Goal: Information Seeking & Learning: Compare options

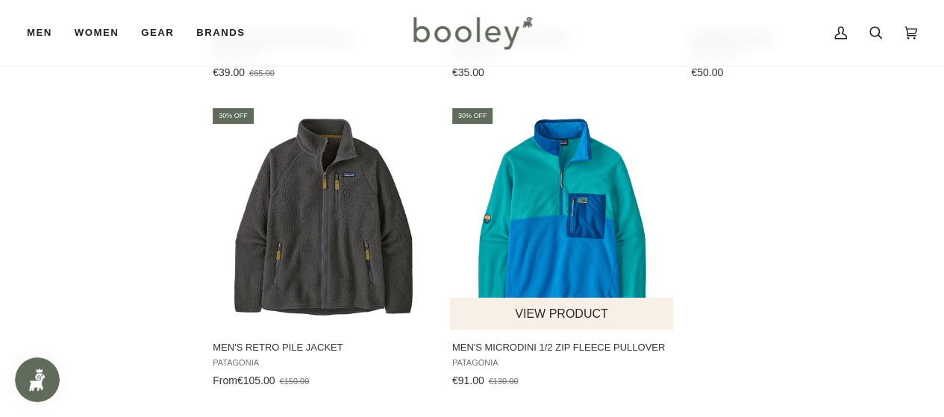
scroll to position [2397, 0]
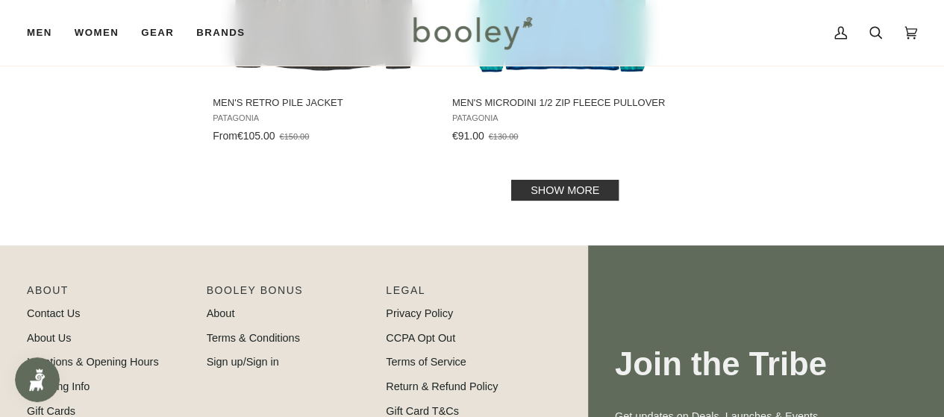
click at [570, 199] on link "Show more" at bounding box center [564, 190] width 107 height 21
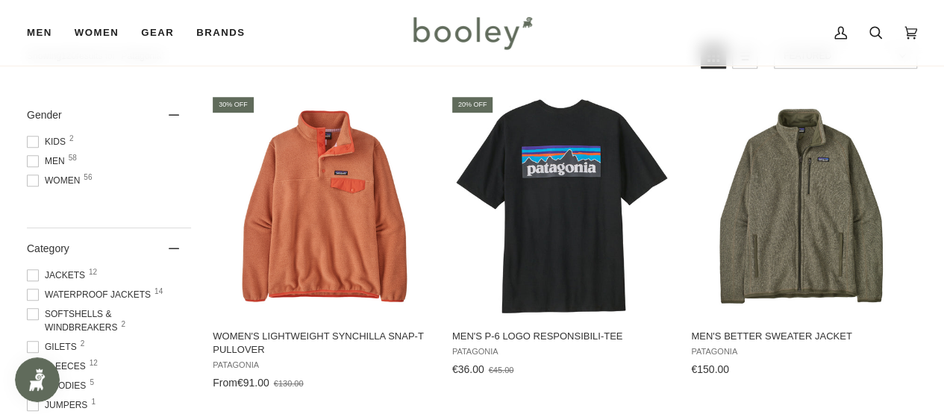
scroll to position [307, 0]
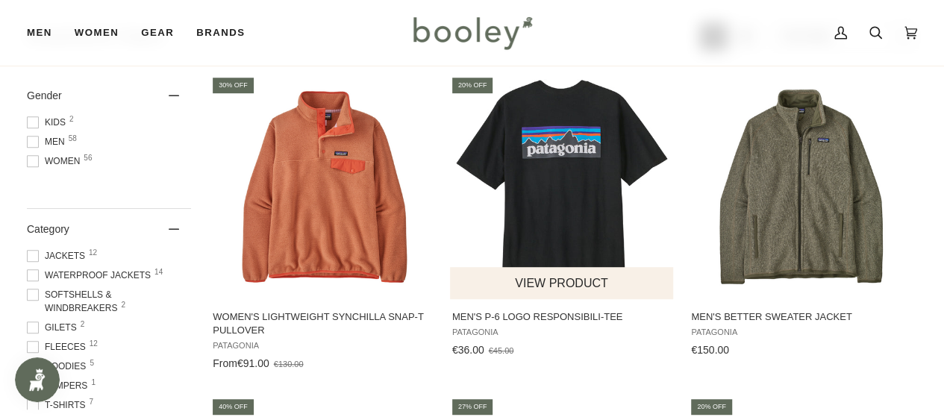
click at [568, 204] on img "Men's P-6 Logo Responsibili-Tee" at bounding box center [562, 187] width 224 height 224
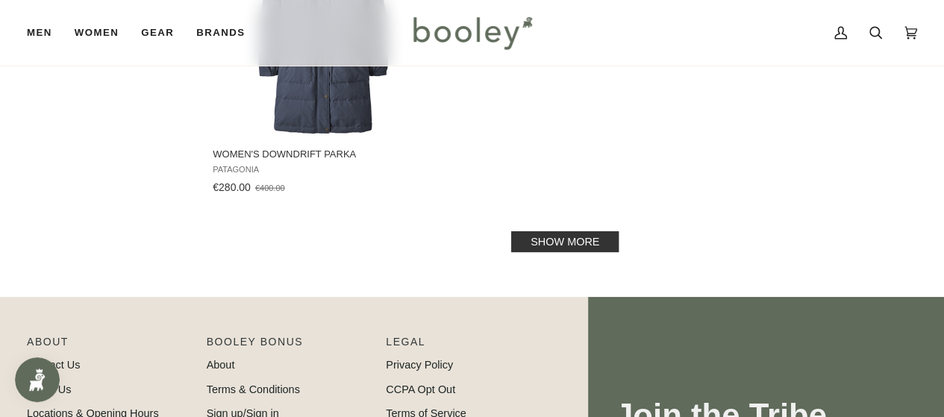
scroll to position [4536, 0]
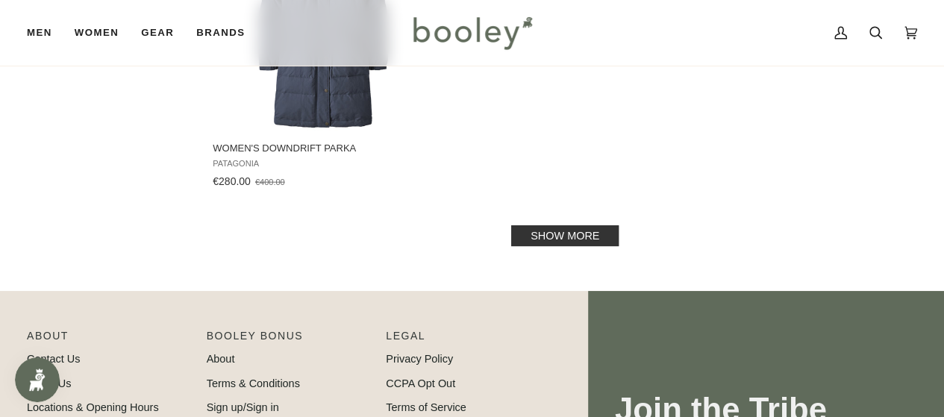
click at [585, 231] on link "Show more" at bounding box center [564, 235] width 107 height 21
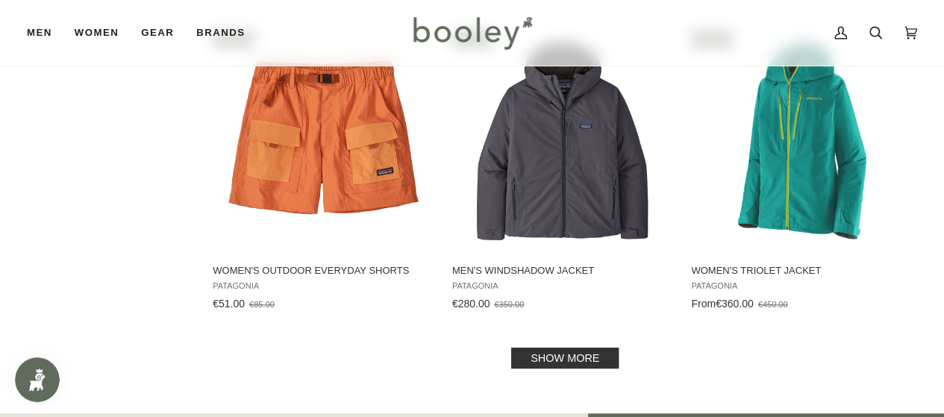
scroll to position [6286, 0]
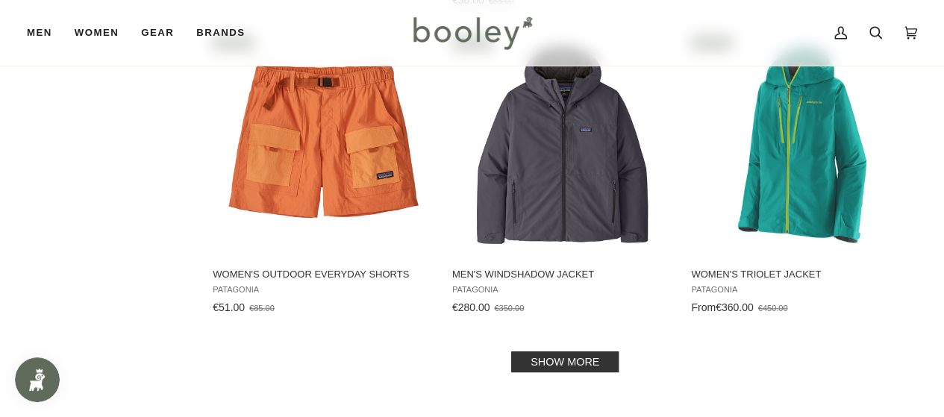
click at [566, 352] on link "Show more" at bounding box center [564, 362] width 107 height 21
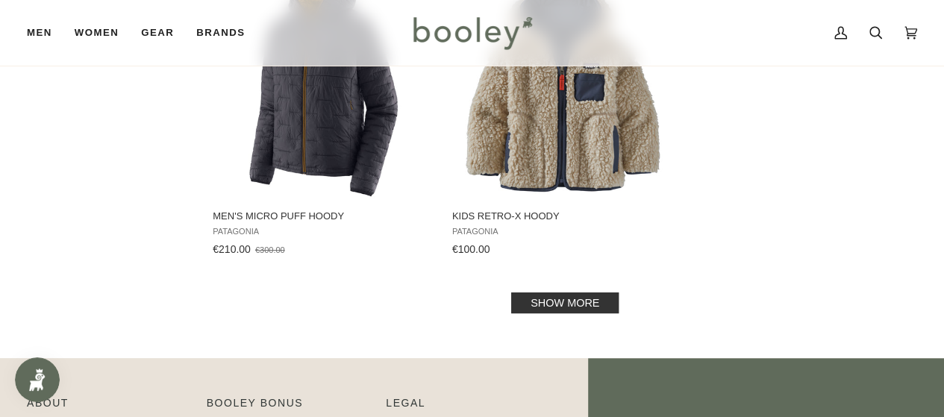
scroll to position [8516, 0]
click at [559, 292] on link "Show more" at bounding box center [564, 302] width 107 height 21
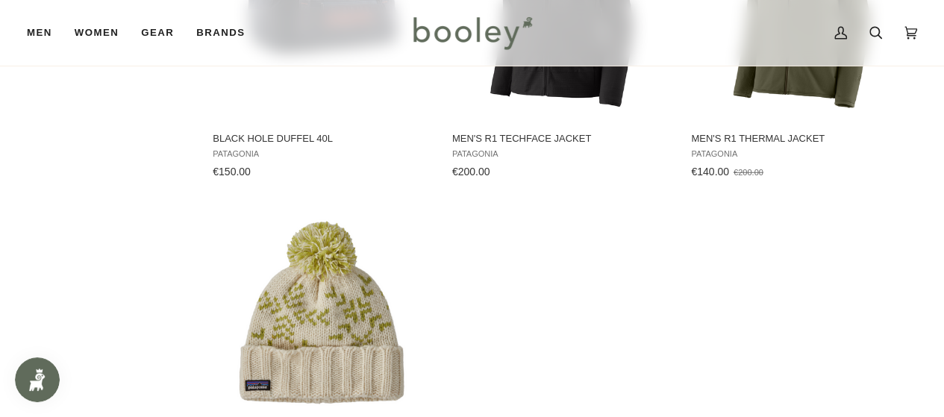
scroll to position [10443, 0]
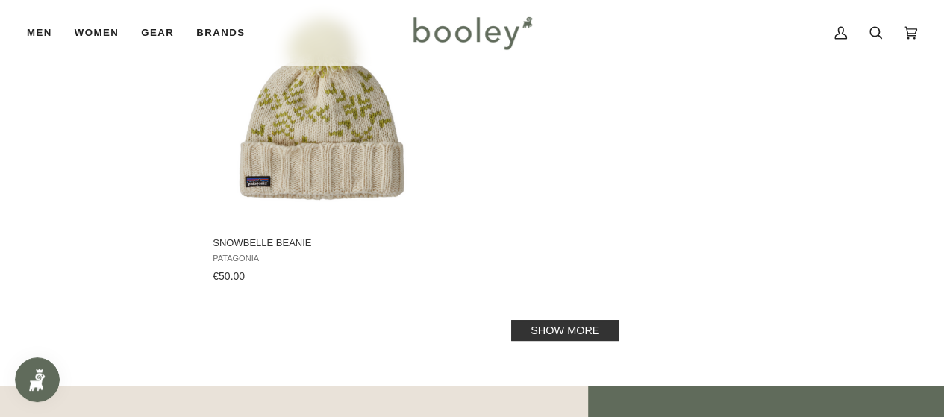
click at [562, 320] on link "Show more" at bounding box center [564, 330] width 107 height 21
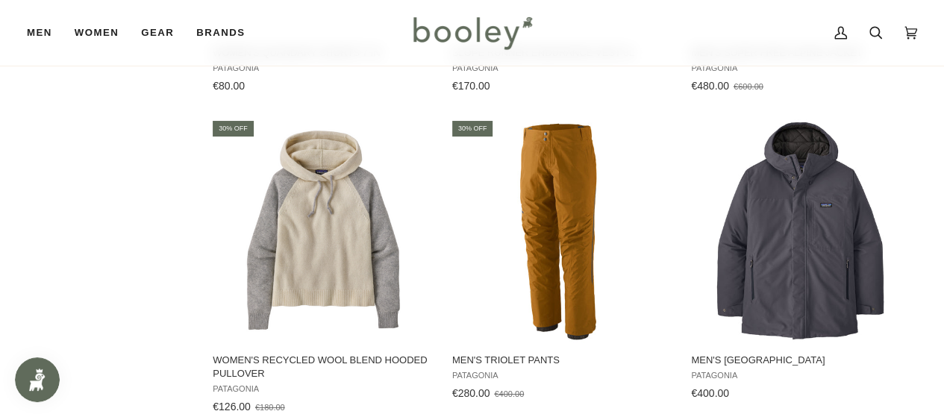
scroll to position [11144, 0]
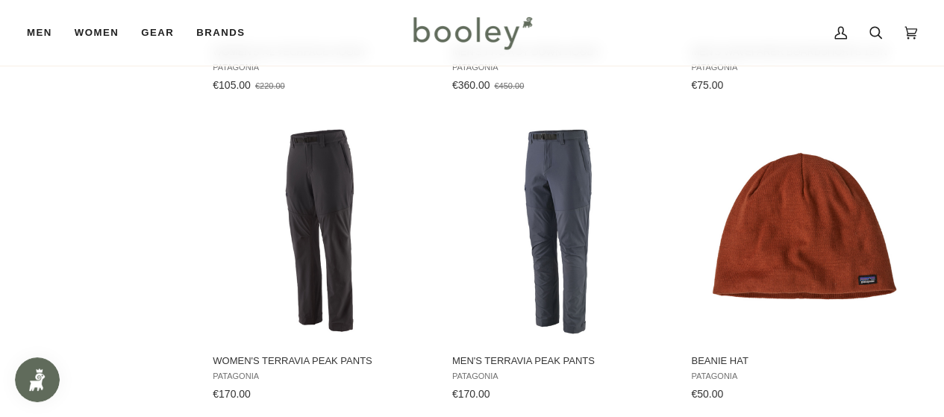
scroll to position [9603, 0]
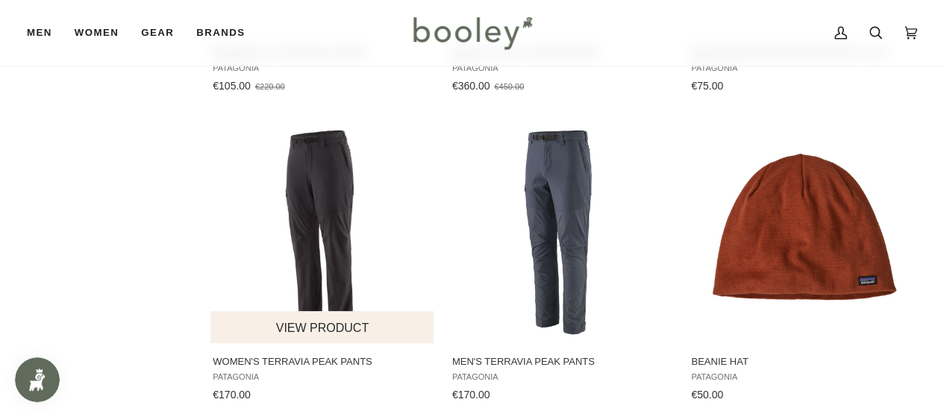
click at [328, 175] on img "Women's Terravia Peak Pants" at bounding box center [323, 231] width 224 height 224
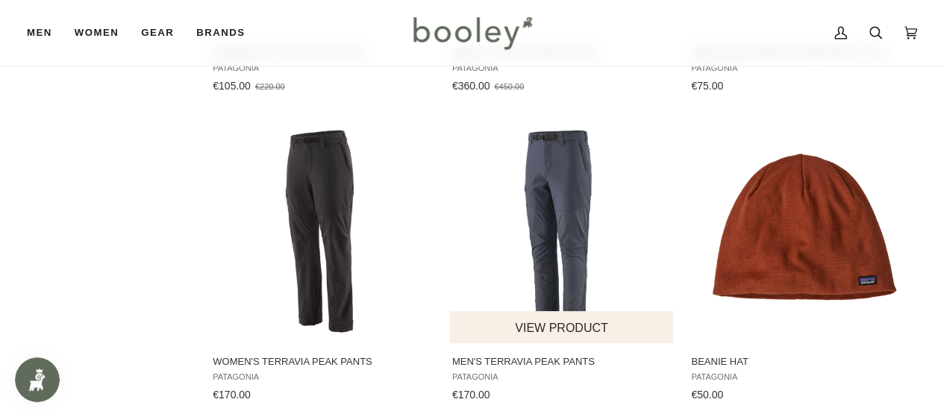
click at [563, 178] on img "Men's Terravia Peak Pants" at bounding box center [562, 231] width 224 height 224
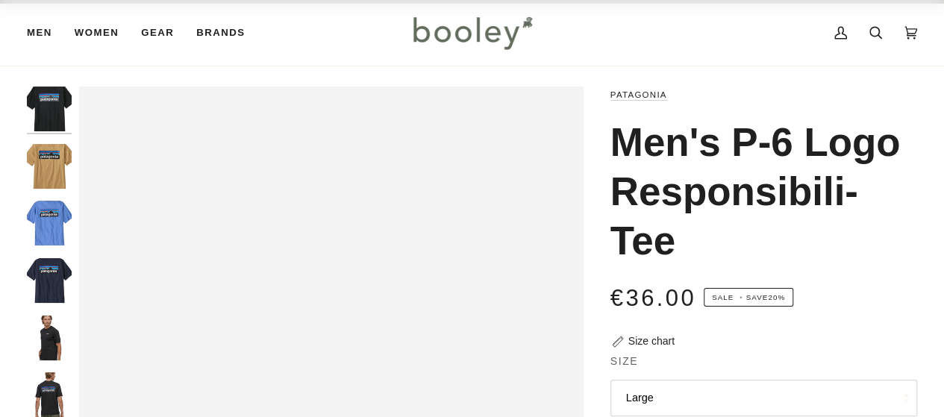
scroll to position [239, 0]
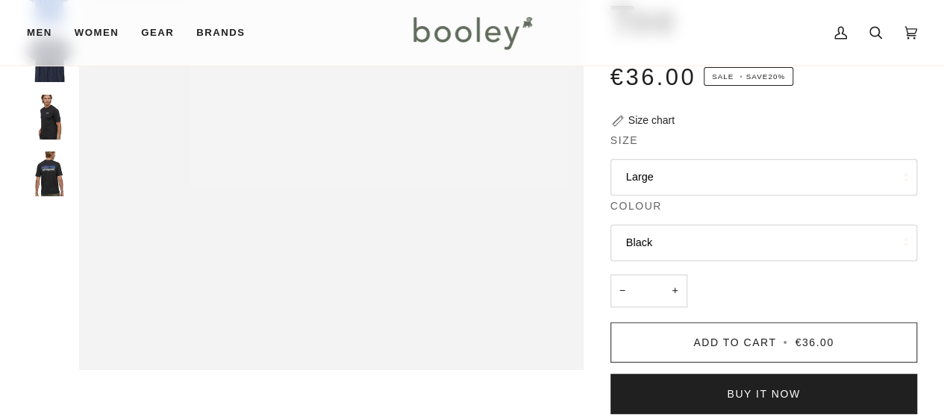
click at [685, 236] on button "Black" at bounding box center [764, 243] width 307 height 37
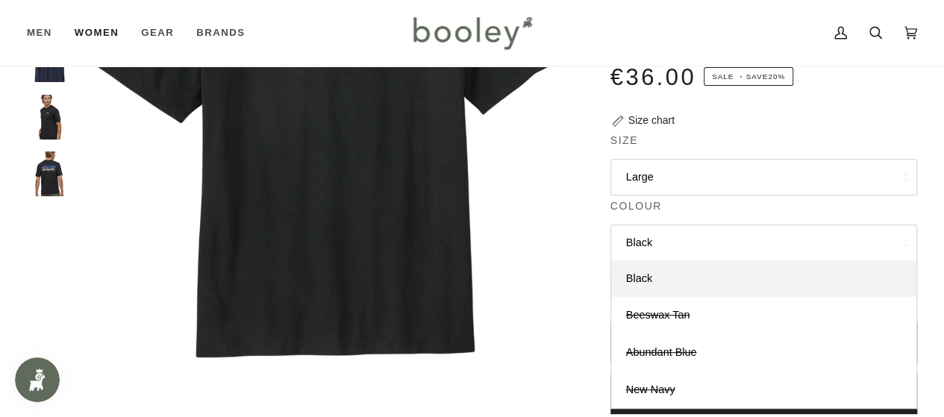
scroll to position [0, 0]
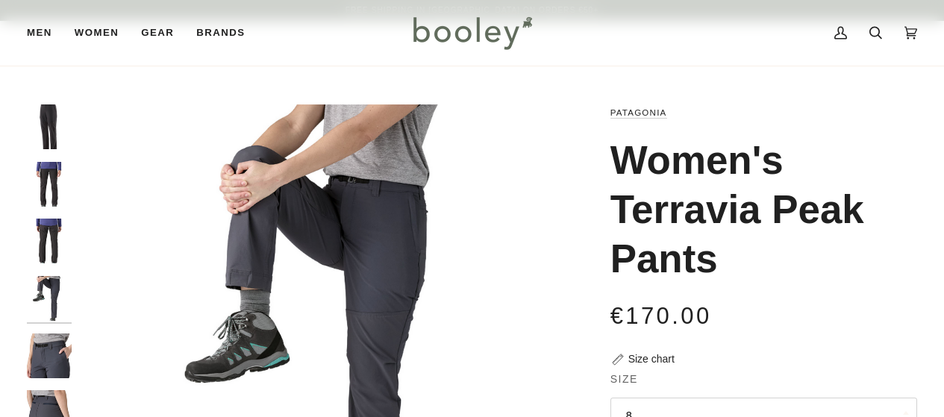
scroll to position [244, 0]
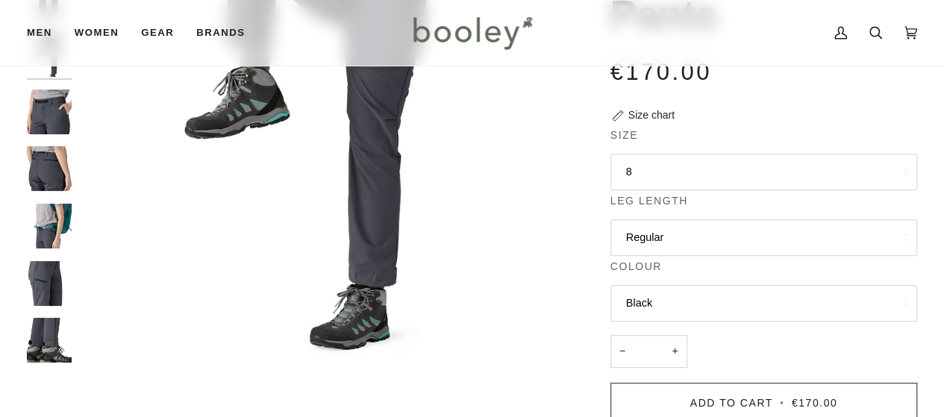
click at [48, 328] on img "Patagonia Women's Terravia Peak Pants - Booley Galway" at bounding box center [49, 340] width 45 height 45
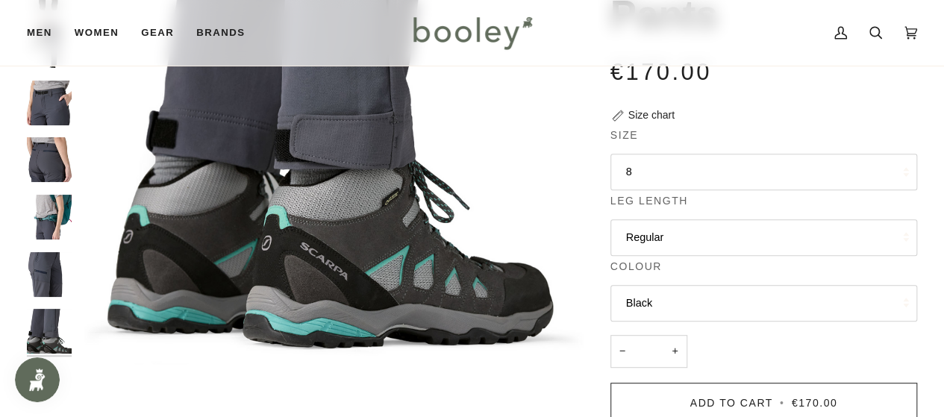
scroll to position [0, 0]
click at [37, 264] on img "Patagonia Women's Terravia Peak Pants - Booley Galway" at bounding box center [49, 274] width 45 height 45
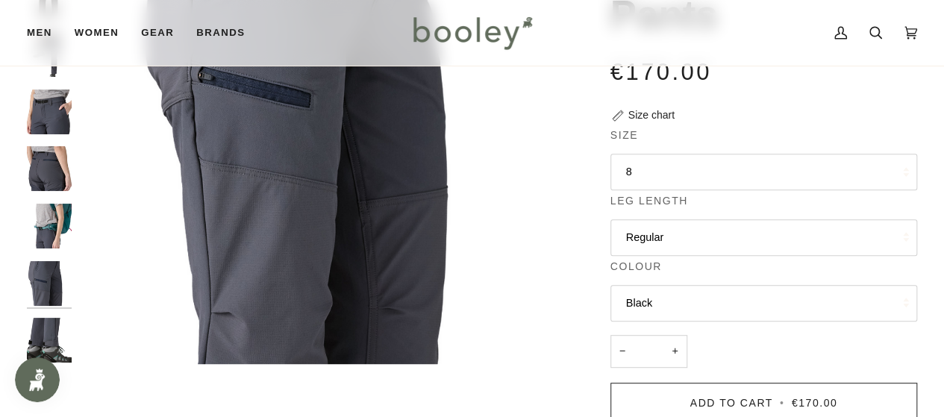
click at [48, 223] on img "Patagonia Women's Terravia Peak Pants - Booley Galway" at bounding box center [49, 226] width 45 height 45
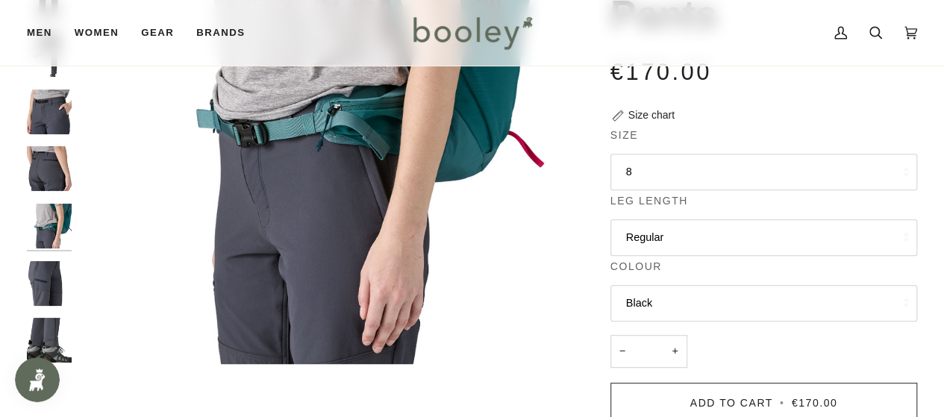
scroll to position [9, 0]
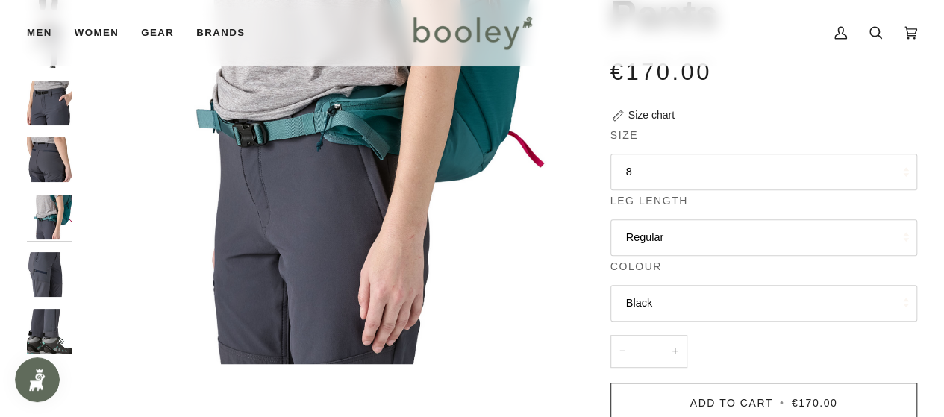
click at [41, 150] on img "Patagonia Women's Terravia Peak Pants - Booley Galway" at bounding box center [49, 159] width 45 height 45
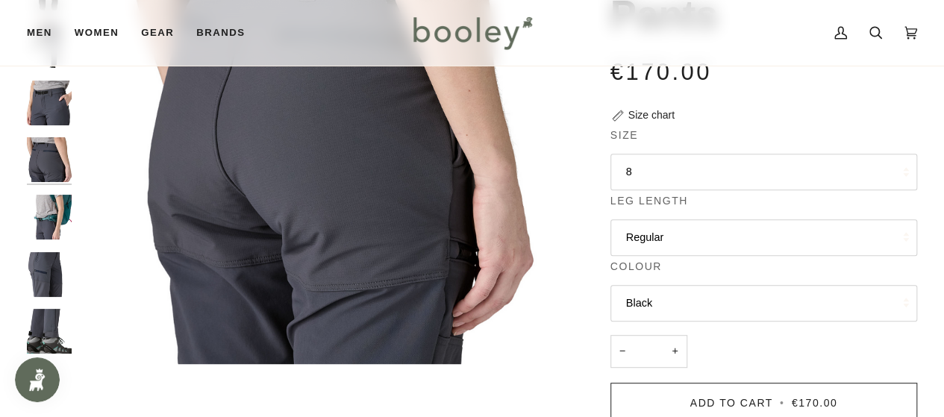
scroll to position [0, 0]
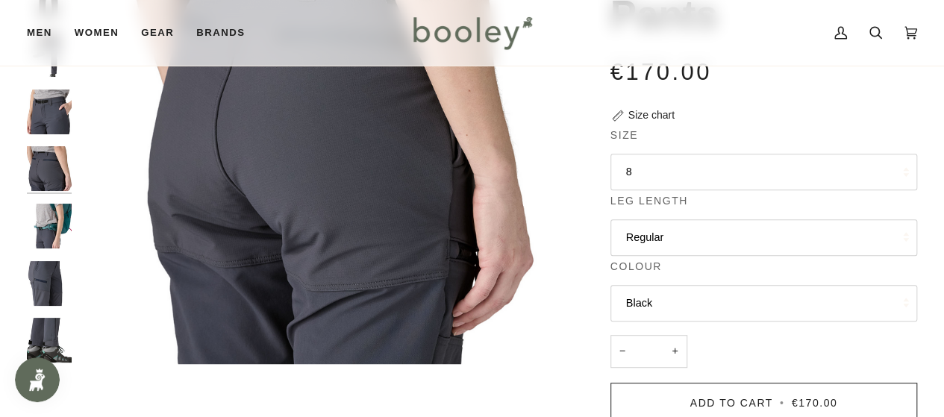
click at [40, 107] on img "Patagonia Women's Terravia Peak Pants - Booley Galway" at bounding box center [49, 112] width 45 height 45
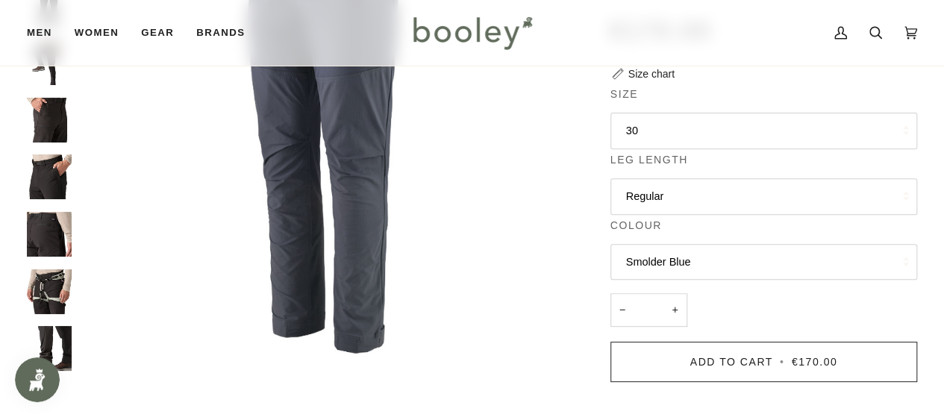
click at [658, 254] on button "Smolder Blue" at bounding box center [764, 262] width 307 height 37
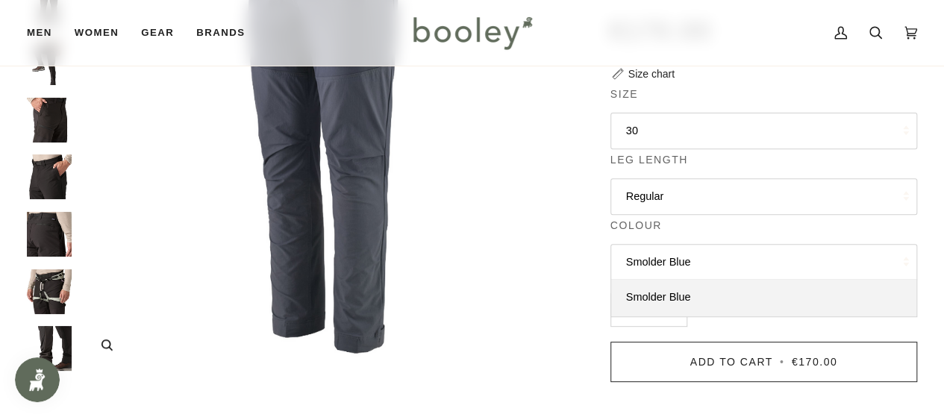
click at [517, 259] on img "Patagonia Men's Terravia Peak Pants Smolder Blue - Booley Galway" at bounding box center [331, 121] width 505 height 505
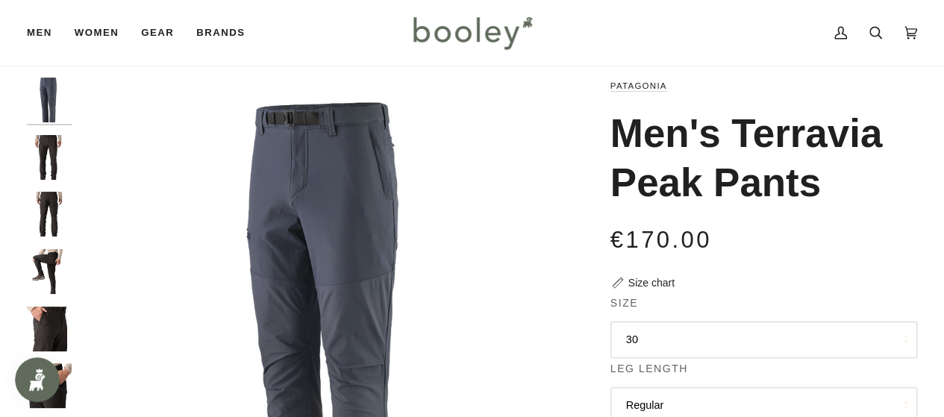
scroll to position [26, 0]
click at [339, 202] on img "Patagonia Men's Terravia Peak Pants Smolder Blue - Booley Galway" at bounding box center [331, 330] width 505 height 505
click at [54, 99] on img "Patagonia Men's Terravia Peak Pants Smolder Blue - Booley Galway" at bounding box center [49, 100] width 45 height 45
click at [52, 158] on img "Patagonia Men's Terravia Peak Pants - Booley Galway" at bounding box center [49, 158] width 45 height 45
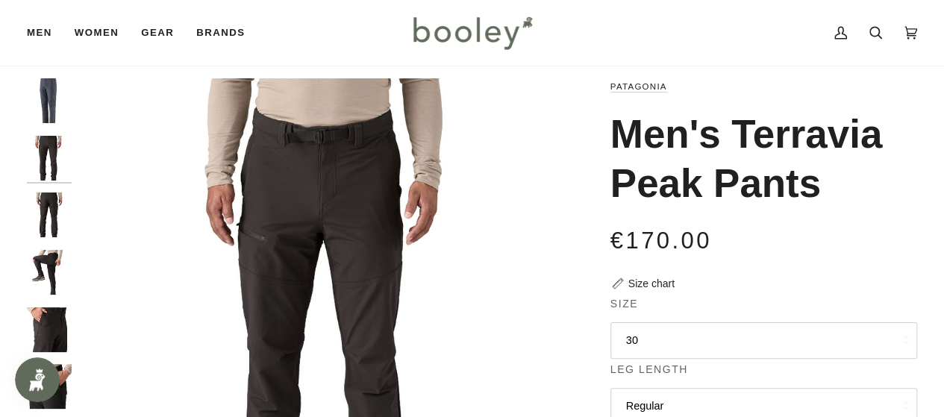
click at [49, 210] on img "Patagonia Men's Terravia Peak Pants - Booley Galway" at bounding box center [49, 215] width 45 height 45
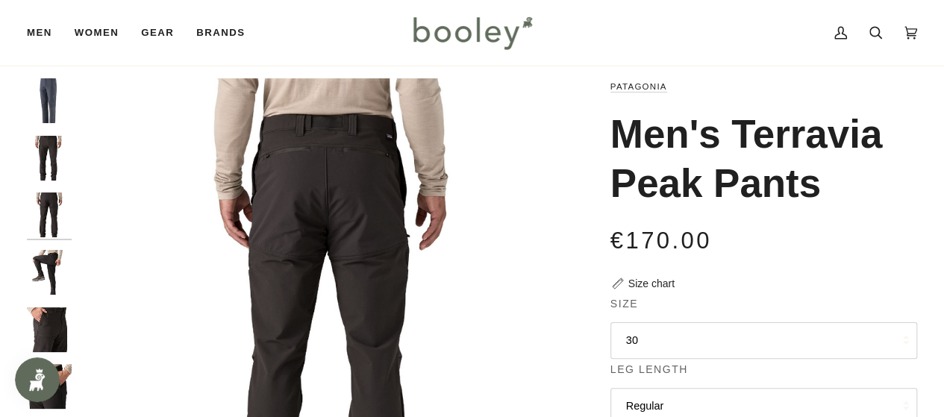
click at [55, 279] on img "Patagonia Men's Terravia Peak Pants - Booley Galway" at bounding box center [49, 272] width 45 height 45
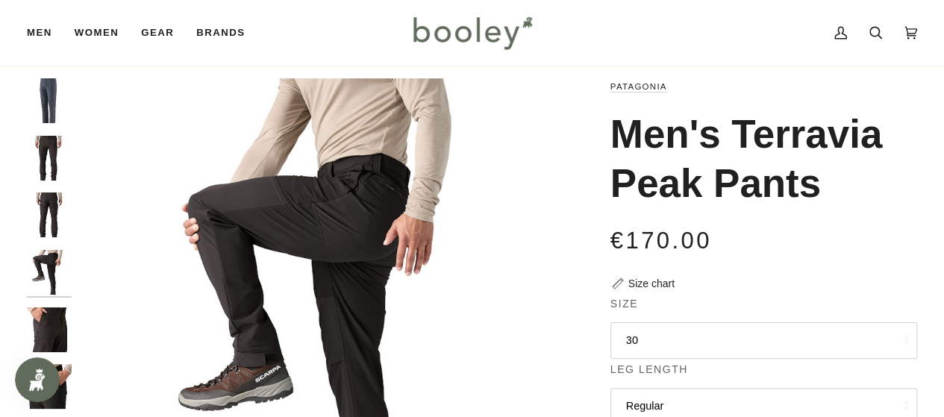
click at [43, 331] on img "Patagonia Men's Terravia Peak Pants - Booley Galway" at bounding box center [49, 330] width 45 height 45
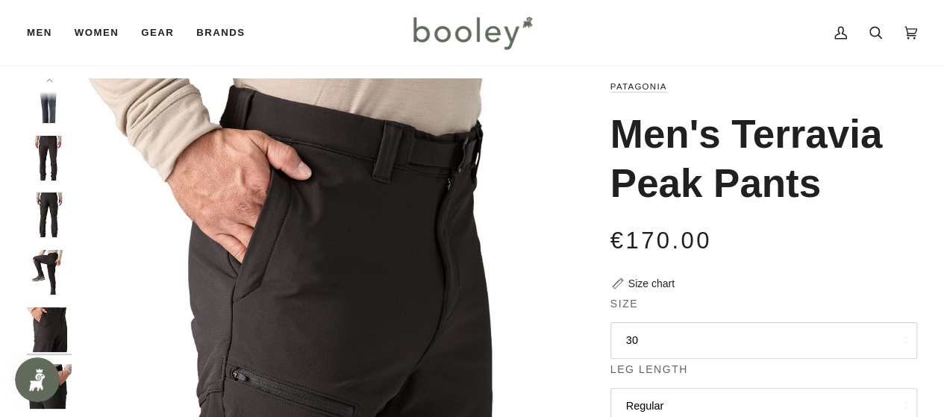
scroll to position [9, 0]
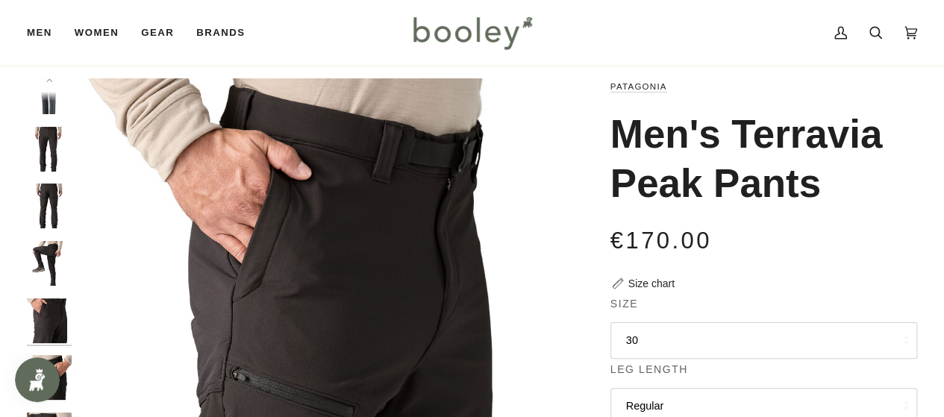
click at [67, 358] on img "Patagonia Men's Terravia Peak Pants - Booley Galway" at bounding box center [49, 377] width 45 height 45
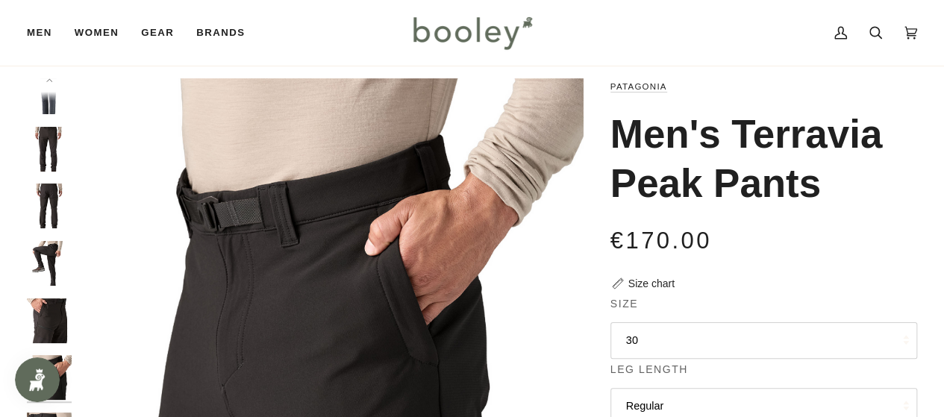
scroll to position [205, 0]
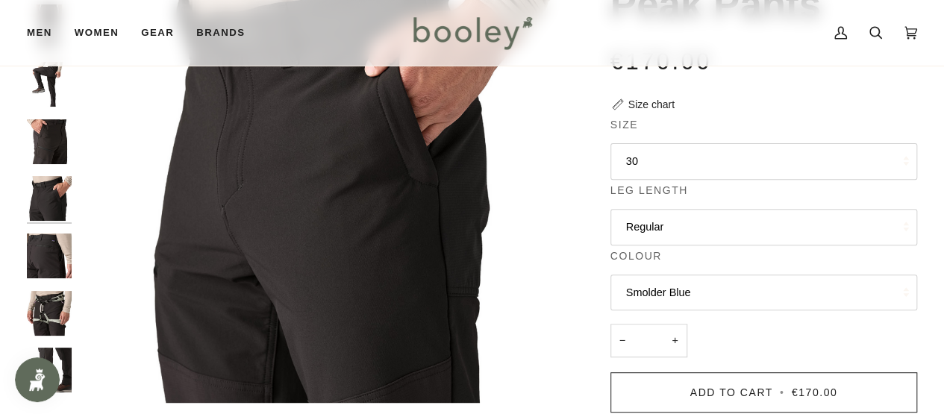
click at [52, 309] on img "Patagonia Men's Terravia Peak Pants - Booley Galway" at bounding box center [49, 313] width 45 height 45
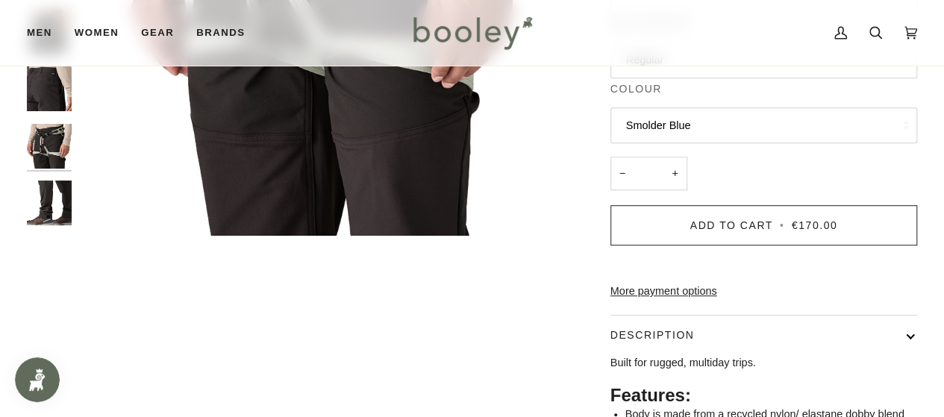
scroll to position [373, 0]
click at [46, 187] on img "Patagonia Men's Terravia Peak Pants - Booley Galway" at bounding box center [49, 202] width 45 height 45
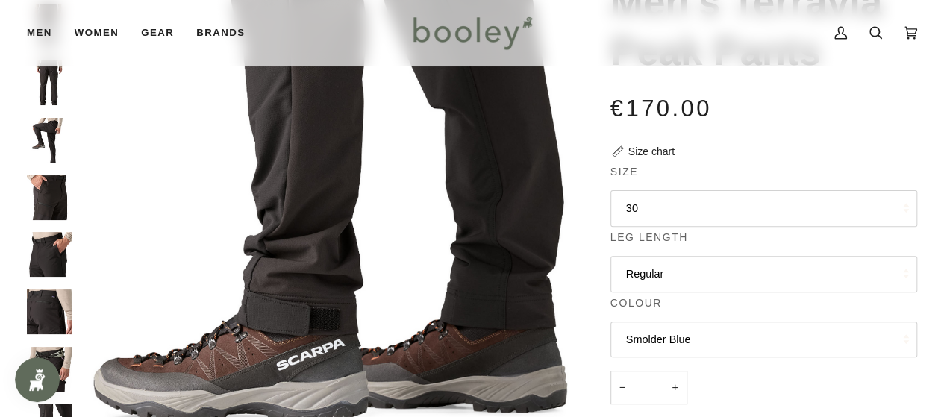
scroll to position [0, 0]
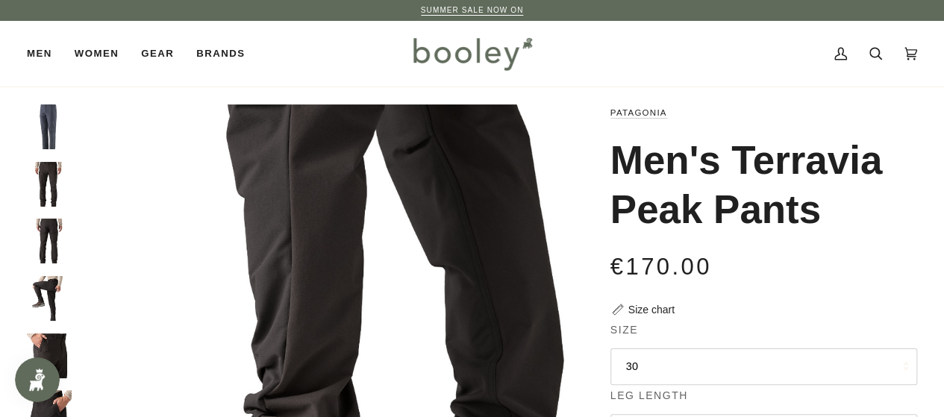
click at [44, 125] on img "Patagonia Men's Terravia Peak Pants Smolder Blue - Booley Galway" at bounding box center [49, 127] width 45 height 45
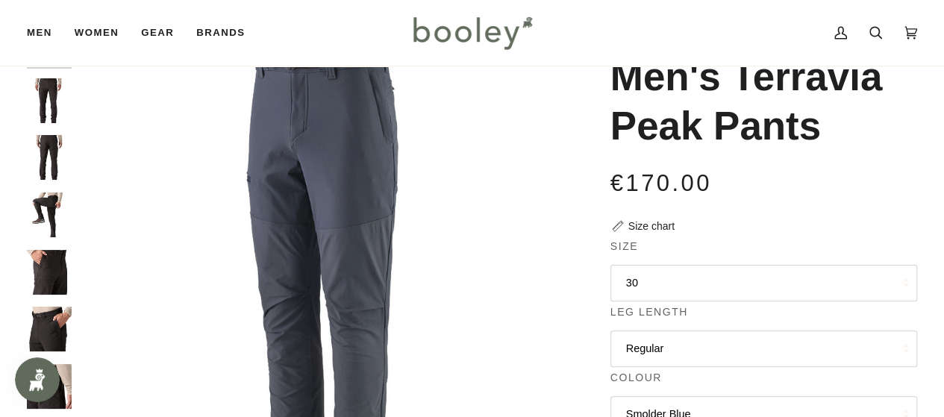
scroll to position [75, 0]
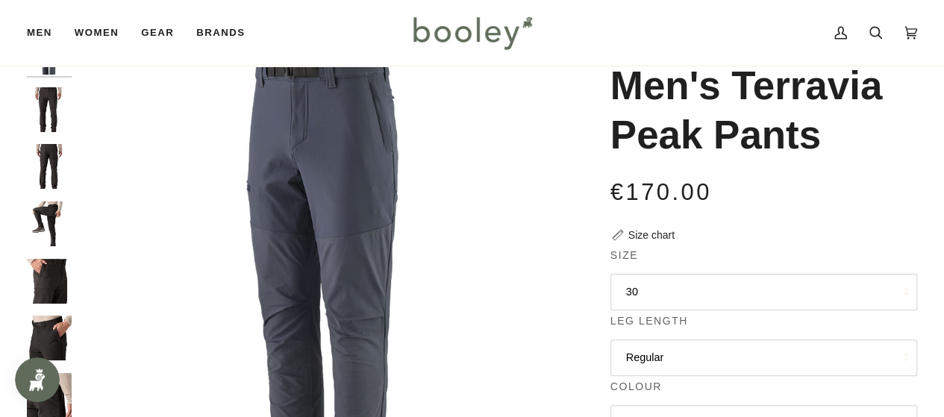
click at [344, 199] on img "Patagonia Men's Terravia Peak Pants Smolder Blue - Booley Galway" at bounding box center [331, 282] width 505 height 505
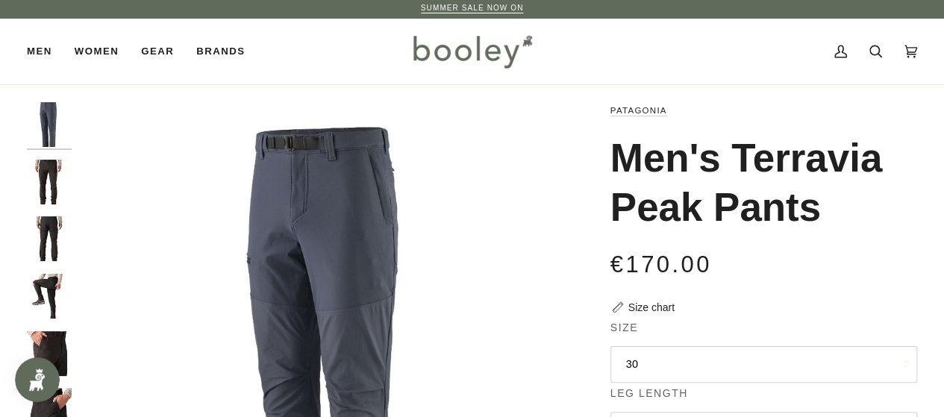
scroll to position [3, 0]
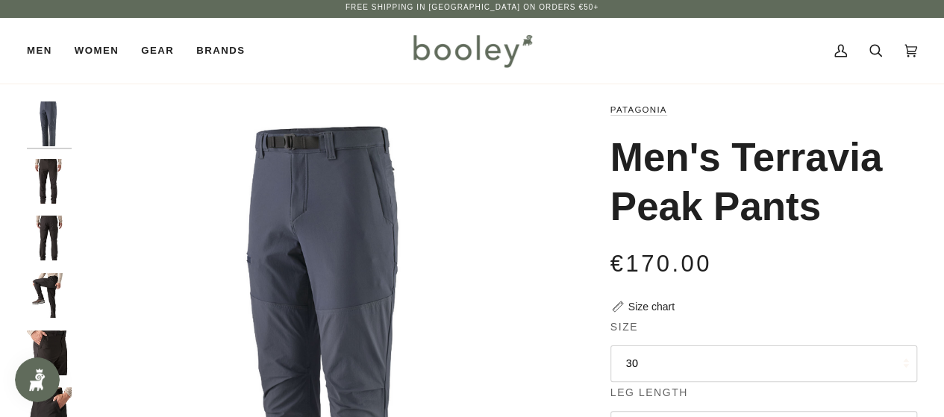
click at [37, 292] on img "Patagonia Men's Terravia Peak Pants - Booley Galway" at bounding box center [49, 295] width 45 height 45
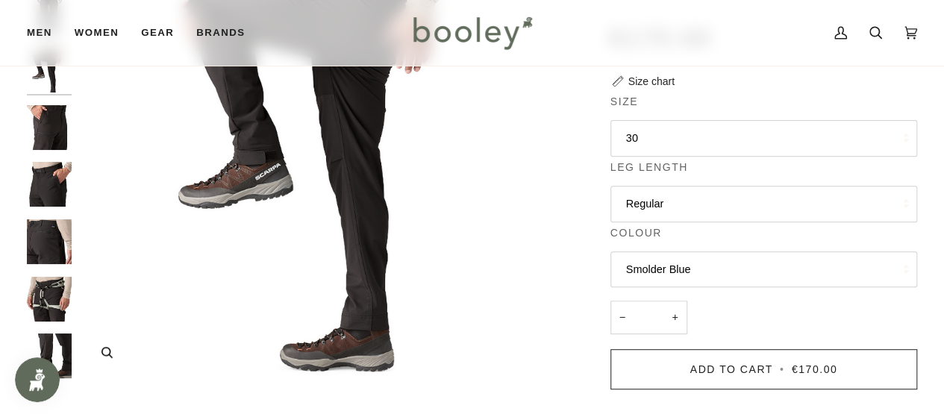
scroll to position [0, 0]
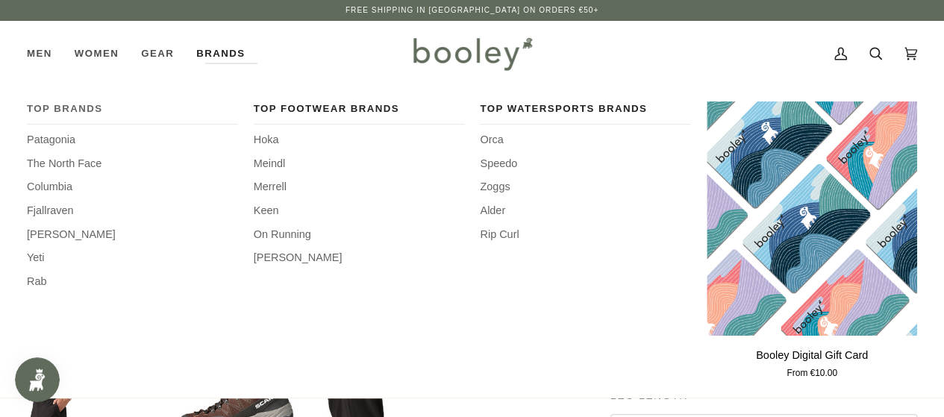
click at [76, 107] on span "Top Brands" at bounding box center [132, 109] width 211 height 15
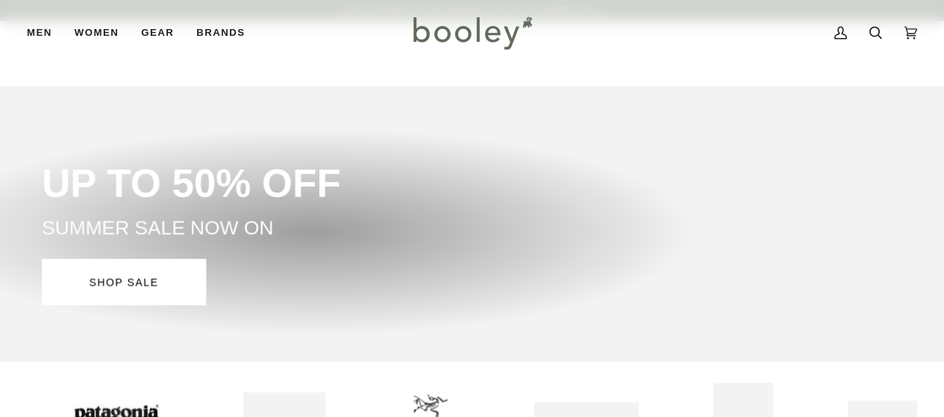
scroll to position [254, 0]
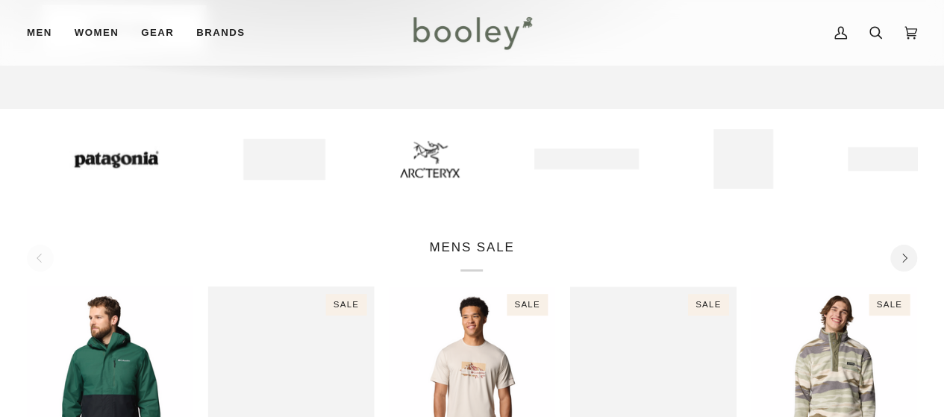
click at [395, 156] on img at bounding box center [393, 158] width 60 height 37
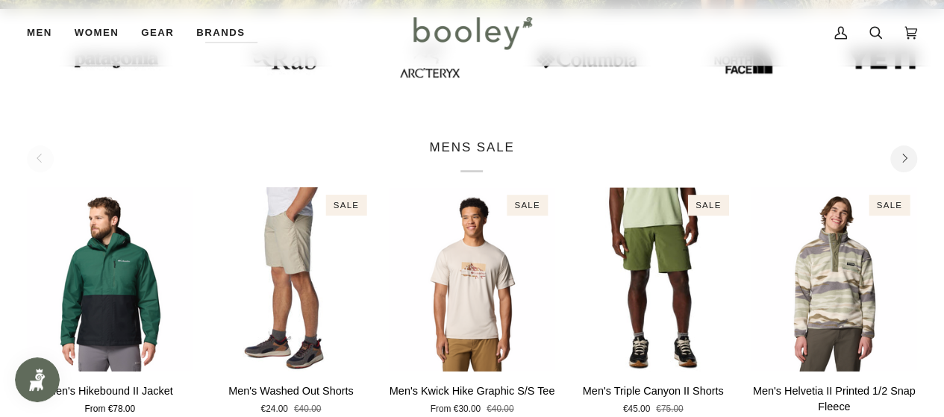
scroll to position [440, 0]
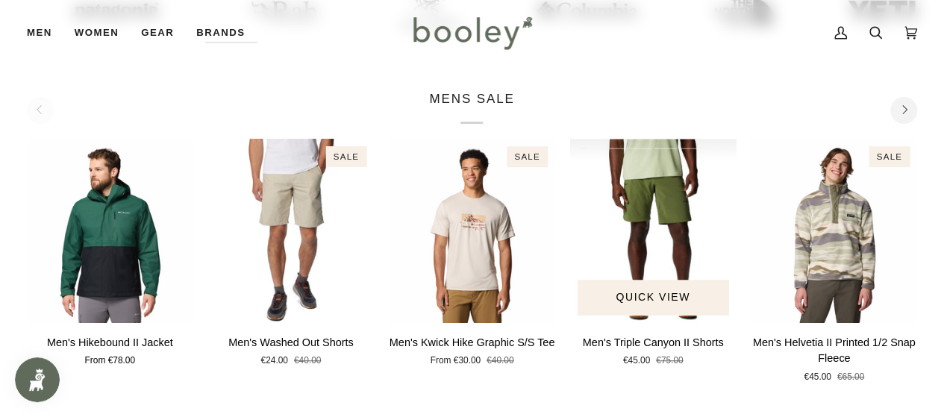
click at [633, 193] on img "Men's Triple Canyon II Shorts" at bounding box center [653, 231] width 166 height 184
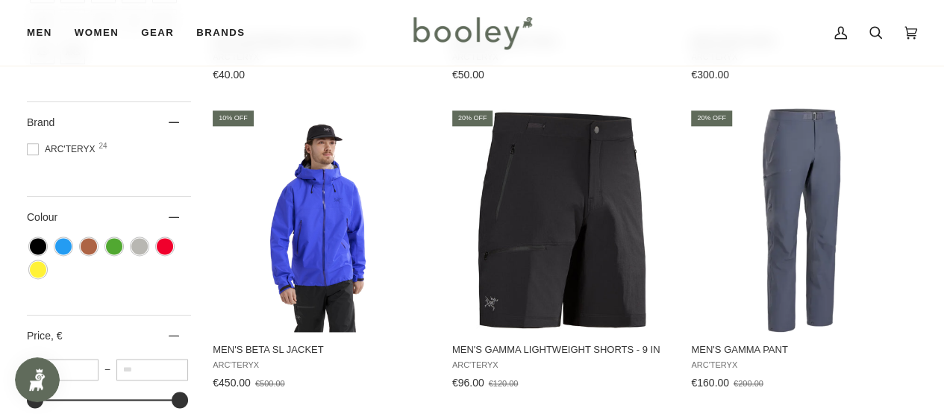
scroll to position [891, 0]
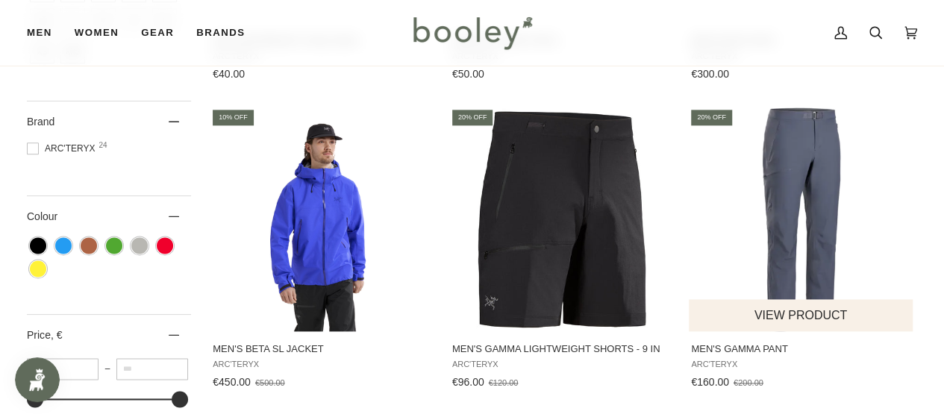
click at [810, 153] on img "Men's Gamma Pant" at bounding box center [802, 219] width 224 height 224
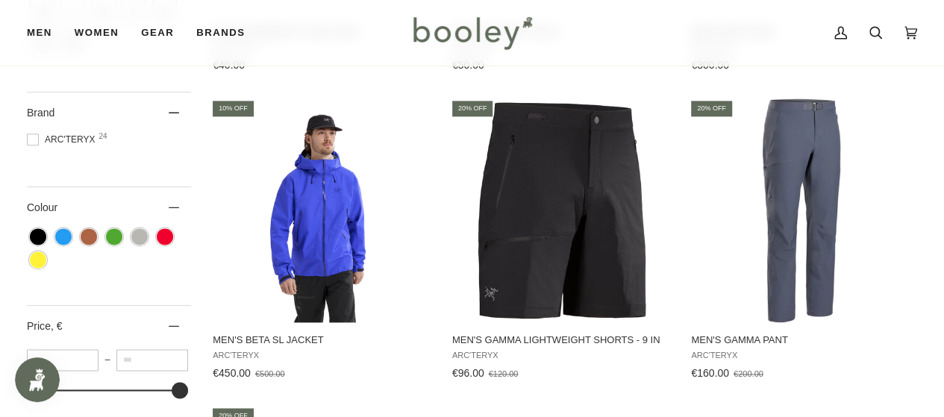
scroll to position [900, 0]
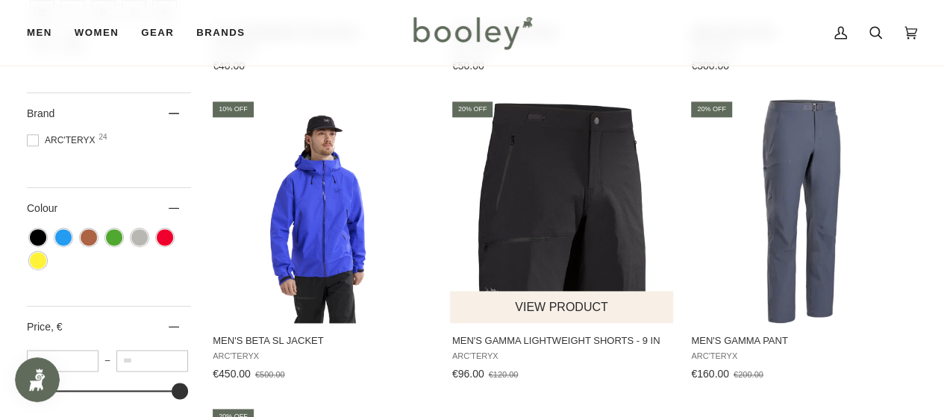
click at [582, 182] on img "Men's Gamma Lightweight Shorts - 9 in" at bounding box center [562, 211] width 224 height 224
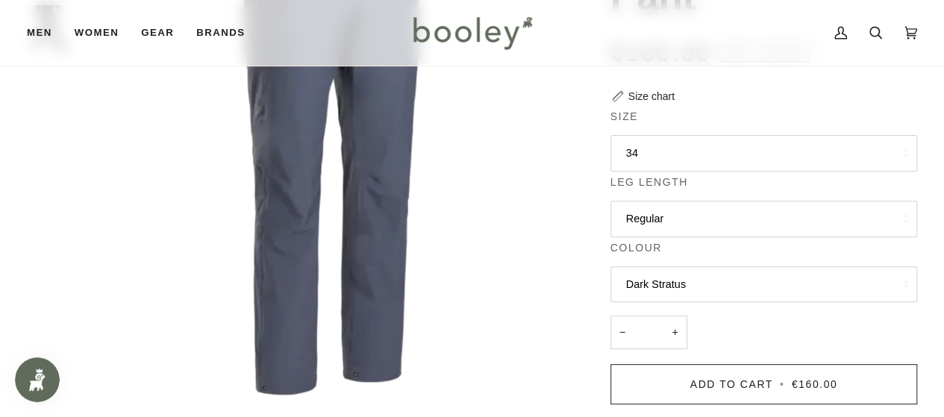
scroll to position [214, 0]
click at [694, 280] on button "Dark Stratus" at bounding box center [764, 284] width 307 height 37
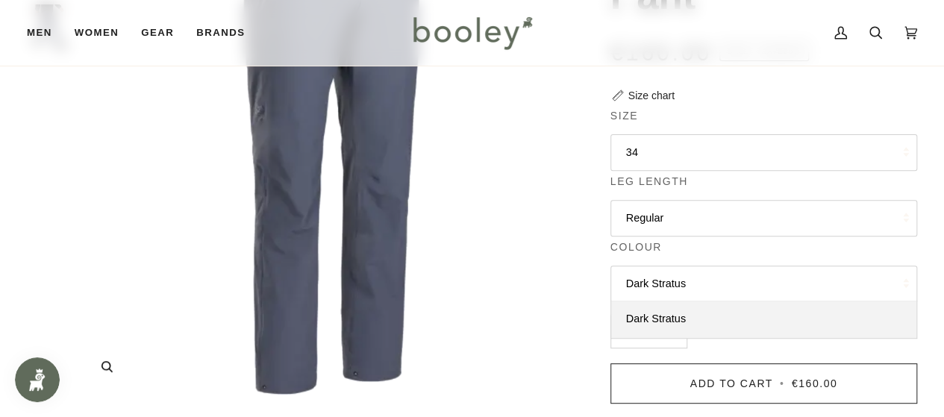
click at [540, 301] on img "Arc'teryx Men's Gamma Pant Dark Stratus - Booley Galway" at bounding box center [331, 142] width 505 height 505
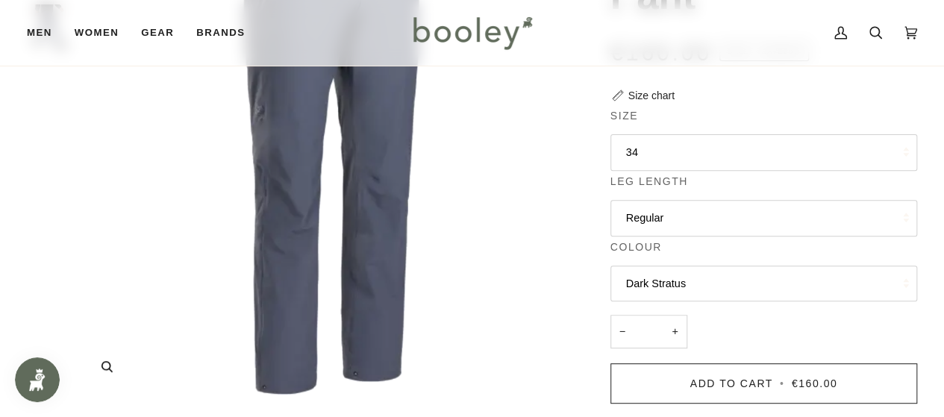
scroll to position [0, 0]
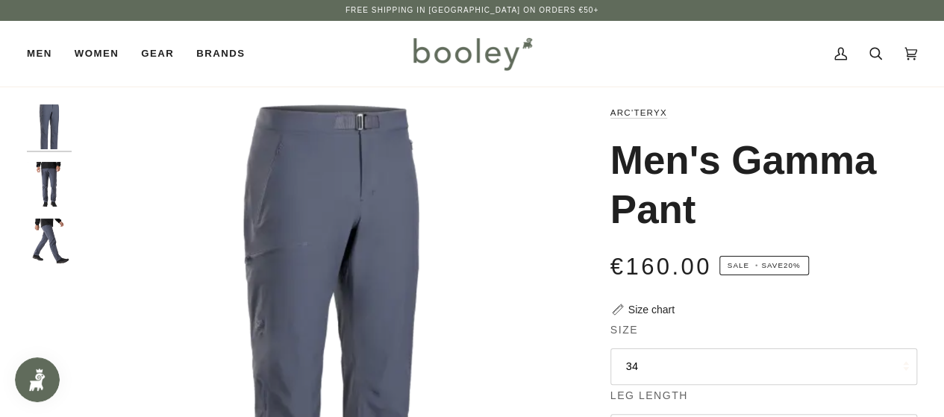
click at [43, 232] on img "Arc'teryx Men's Gamma Pant Dark Stratus - Booley Galway" at bounding box center [49, 241] width 45 height 45
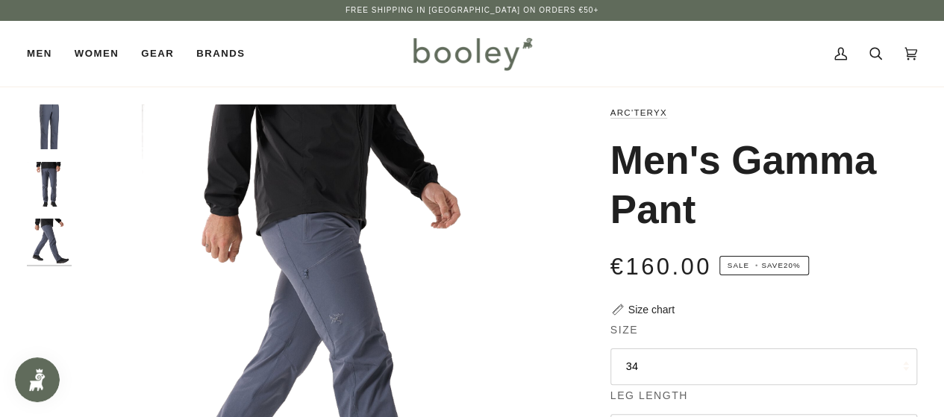
click at [48, 189] on img "Arc'teryx Men's Gamma Pant Dark Stratus - Booley Galway" at bounding box center [49, 184] width 45 height 45
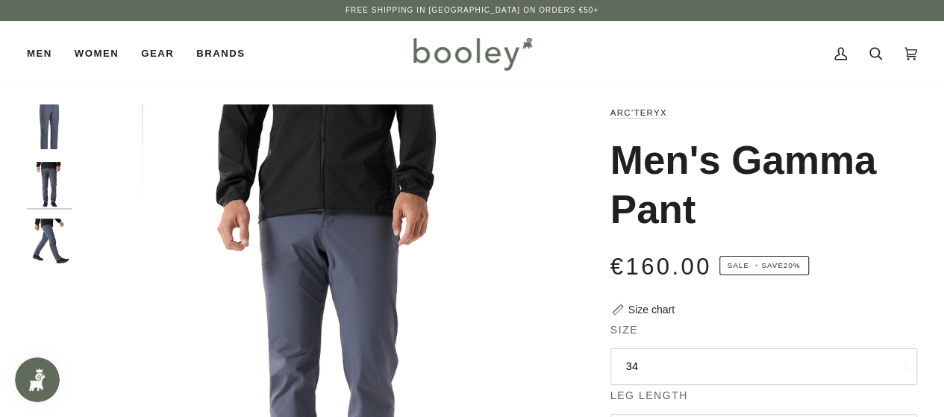
click at [50, 135] on img "Arc'teryx Men's Gamma Pant Dark Stratus - Booley Galway" at bounding box center [49, 127] width 45 height 45
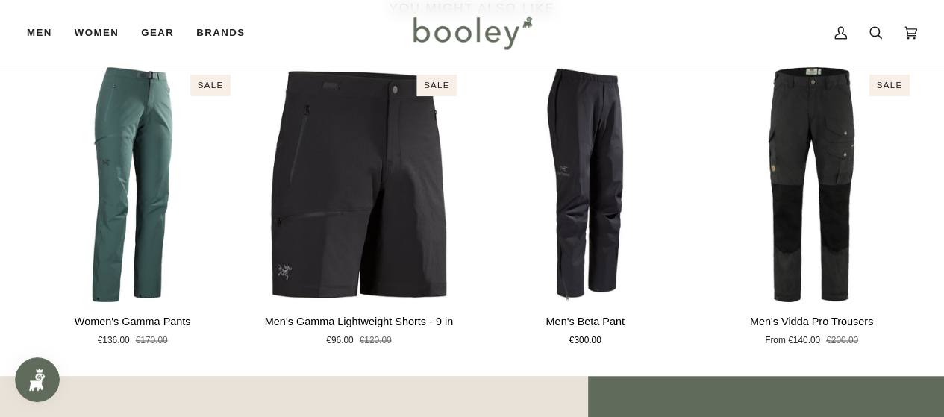
scroll to position [1013, 0]
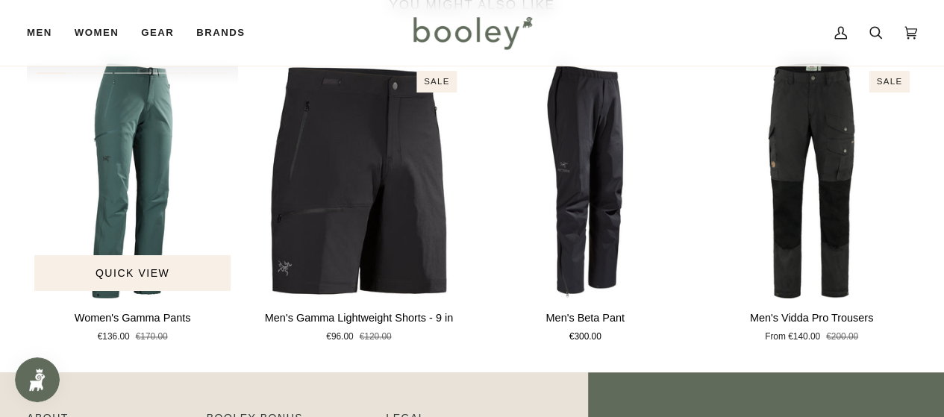
click at [141, 230] on img "Women's Gamma Pants" at bounding box center [132, 180] width 211 height 235
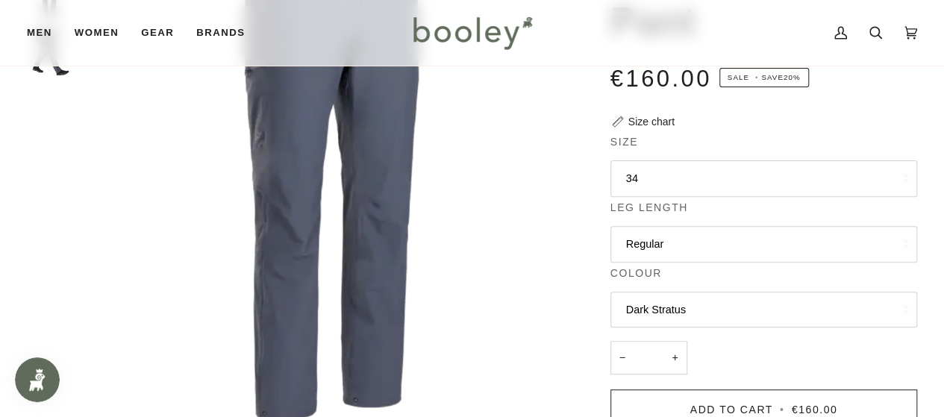
scroll to position [231, 0]
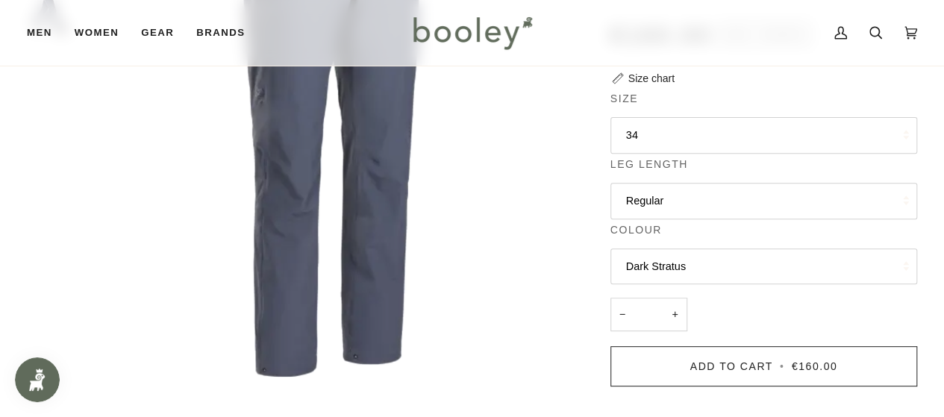
click at [662, 135] on button "34" at bounding box center [764, 135] width 307 height 37
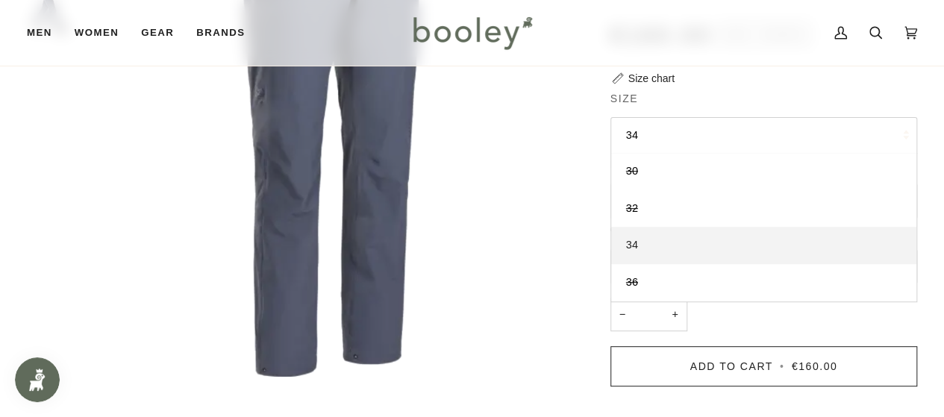
click at [658, 239] on link "34" at bounding box center [763, 245] width 305 height 37
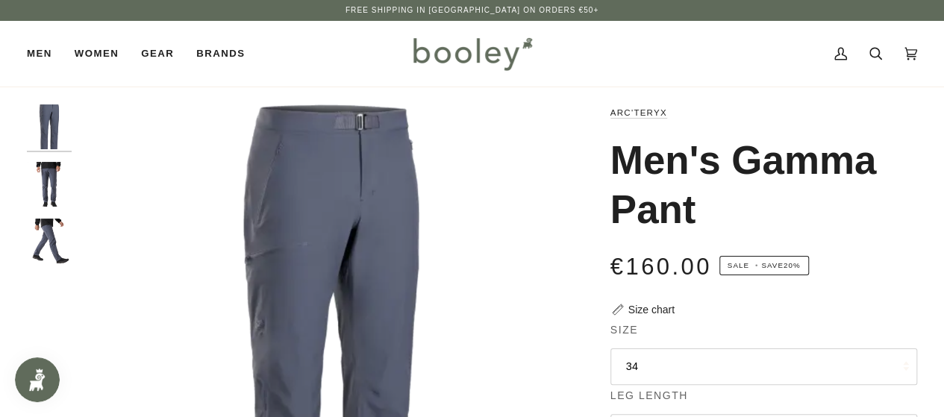
click at [57, 173] on img "Arc'teryx Men's Gamma Pant Dark Stratus - Booley Galway" at bounding box center [49, 184] width 45 height 45
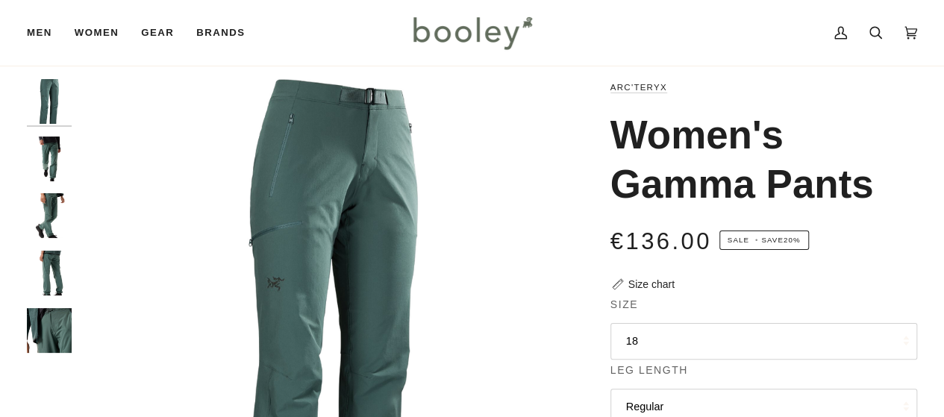
scroll to position [26, 0]
click at [55, 269] on img "Arc'teryx Women's Gamma Pants Boxcar - Booley Galway" at bounding box center [49, 272] width 45 height 45
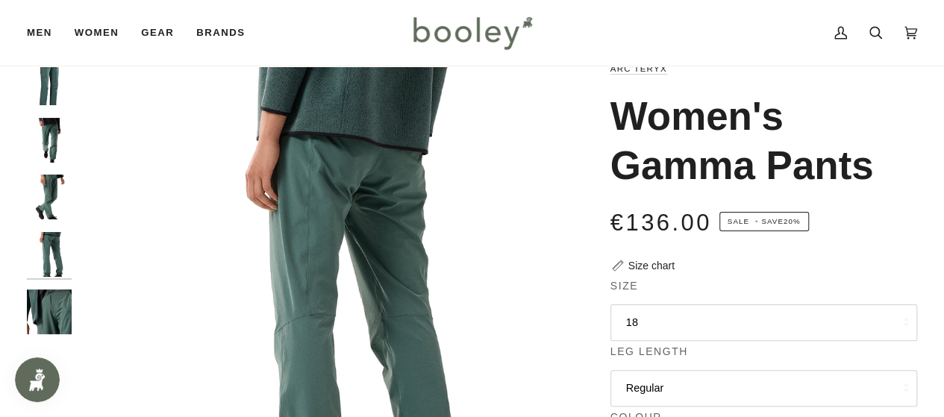
scroll to position [43, 0]
click at [51, 149] on img "Arc'teryx Women's Gamma Pants Boxcar - Booley Galway" at bounding box center [49, 141] width 45 height 45
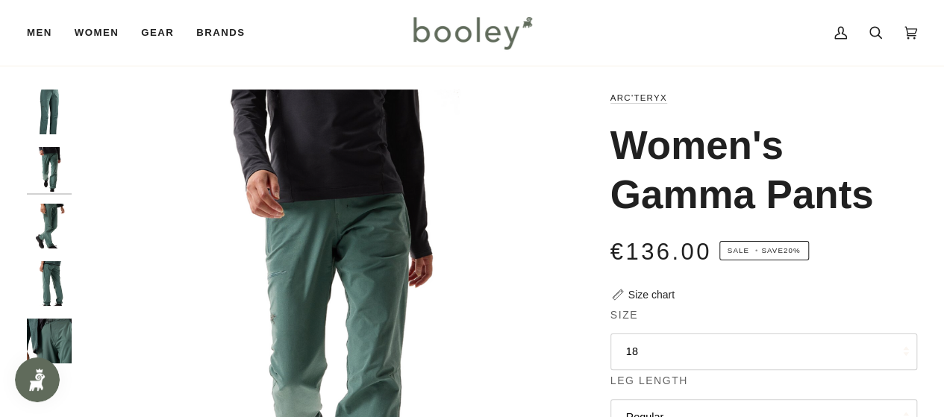
scroll to position [8, 0]
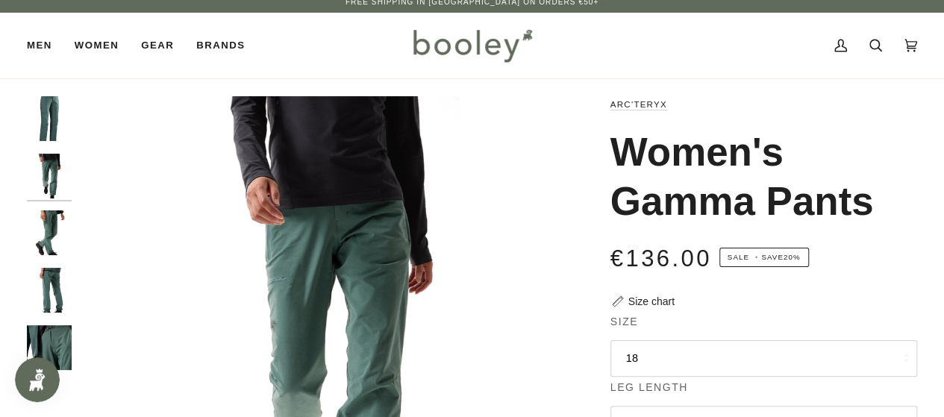
click at [49, 113] on img "Arc'teryx Women's Gamma Pants Boxcar - Booley Galway" at bounding box center [49, 118] width 45 height 45
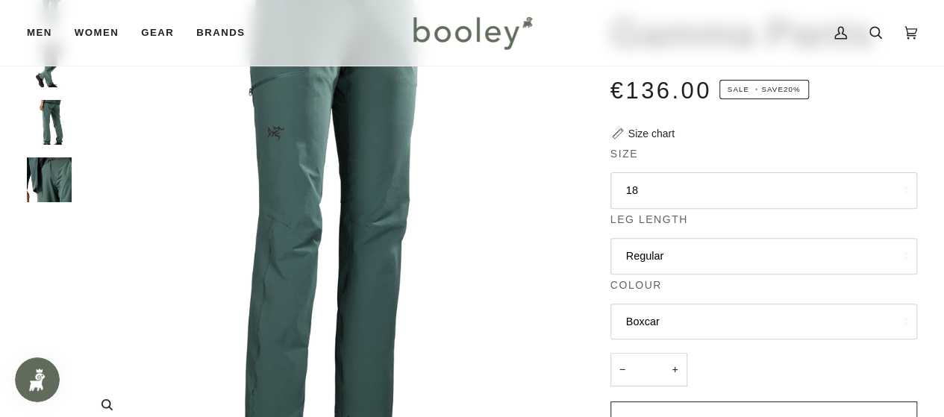
scroll to position [177, 0]
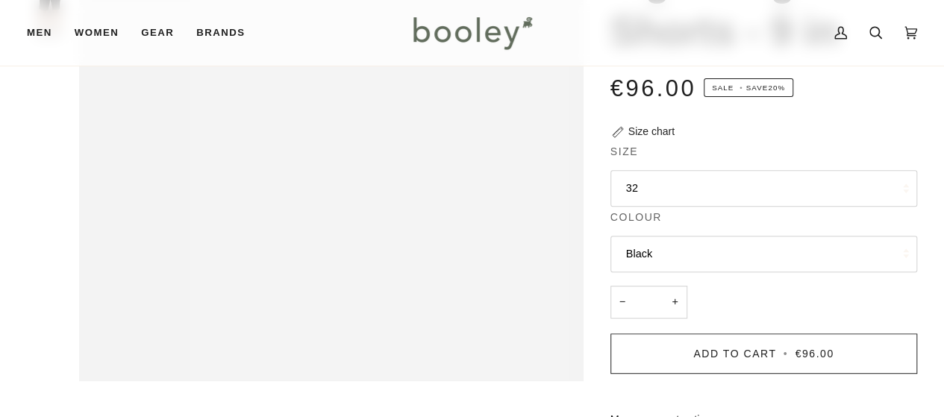
scroll to position [228, 0]
click at [650, 195] on button "32" at bounding box center [764, 188] width 307 height 37
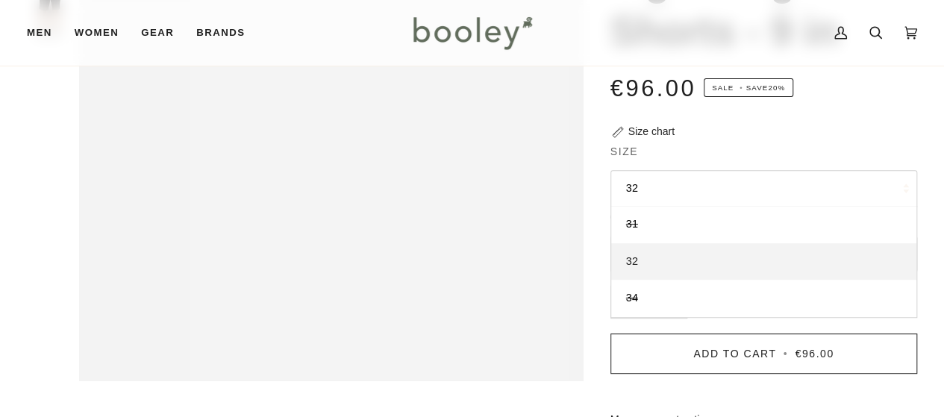
click at [636, 262] on span "32" at bounding box center [632, 261] width 12 height 12
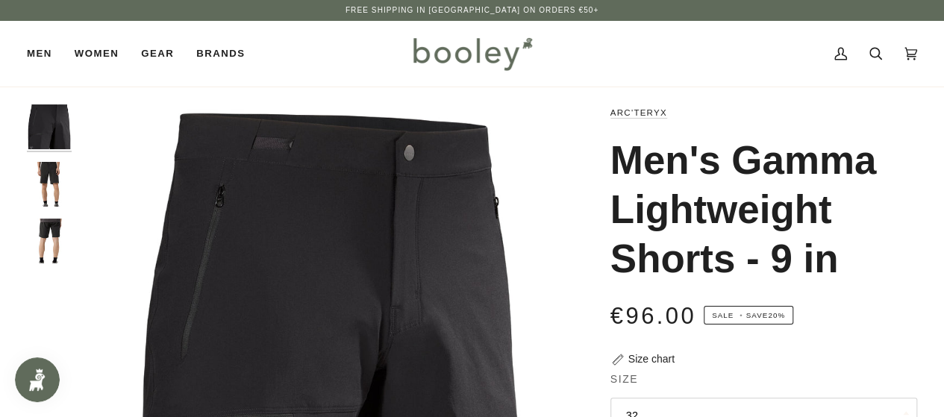
scroll to position [1, 0]
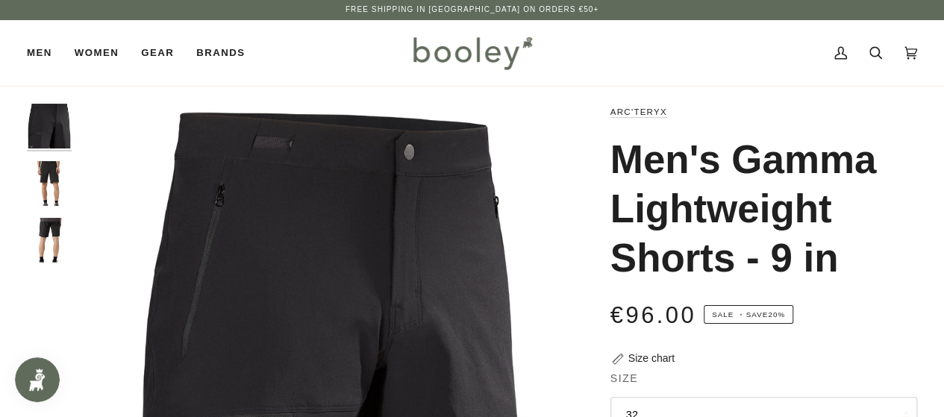
click at [43, 185] on img "Arc'teryx Men's Gamma Lightweight Shorts - 9 in Black - Booley Galway" at bounding box center [49, 183] width 45 height 45
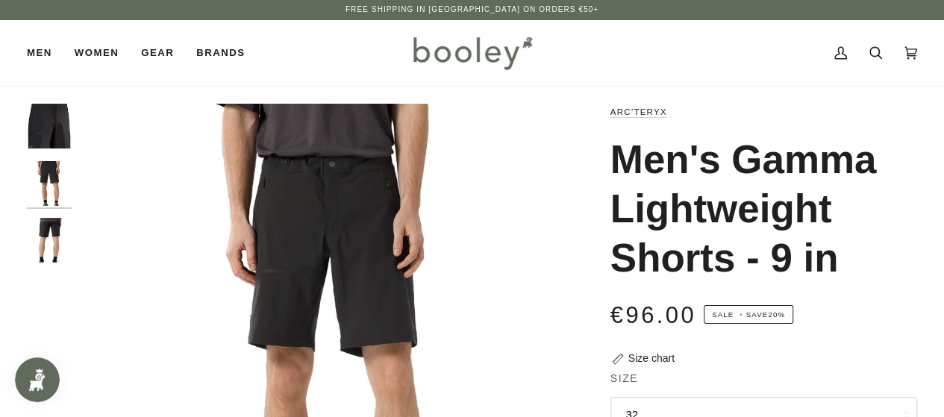
click at [346, 202] on img "Arc'teryx Men's Gamma Lightweight Shorts - 9 in Black - Booley Galway" at bounding box center [331, 356] width 505 height 505
click at [40, 229] on img "Arc'teryx Men's Gamma Lightweight Shorts - 9 in Black - Booley Galway" at bounding box center [49, 240] width 45 height 45
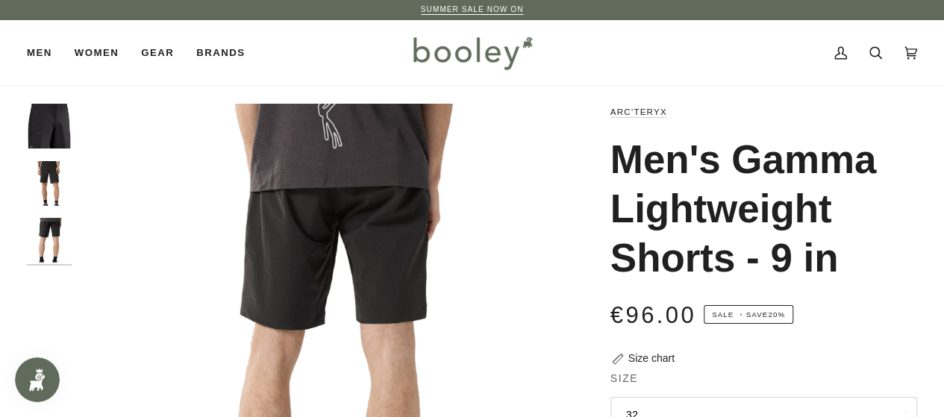
click at [53, 161] on img "Arc'teryx Men's Gamma Lightweight Shorts - 9 in Black - Booley Galway" at bounding box center [49, 183] width 45 height 45
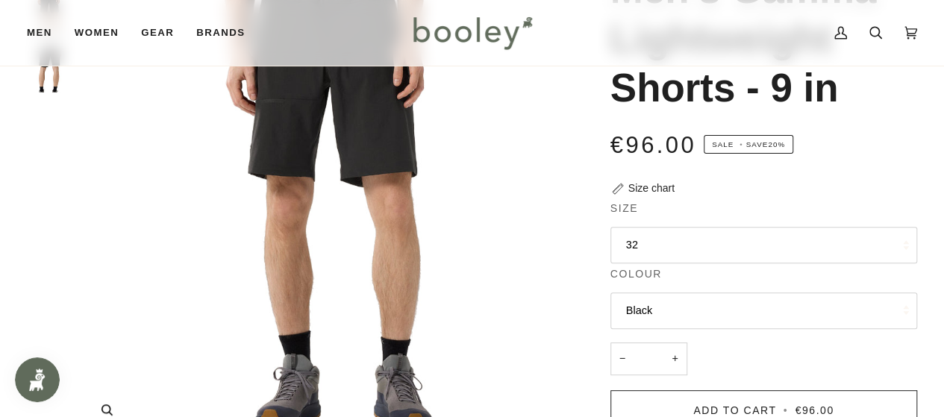
scroll to position [0, 0]
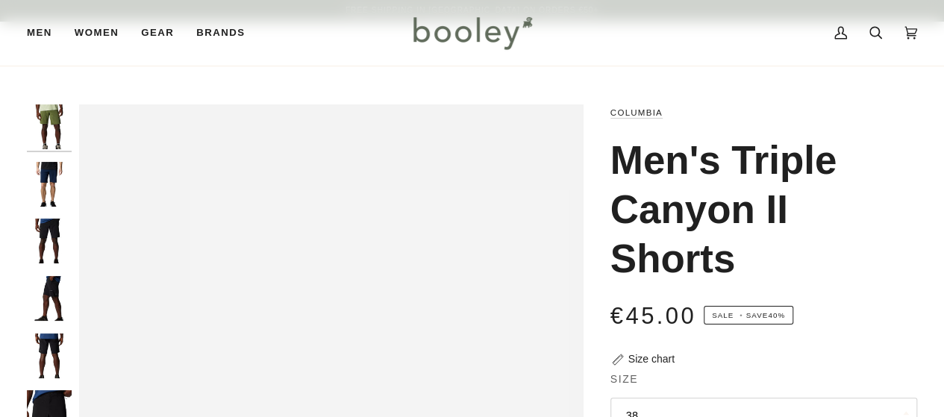
scroll to position [185, 0]
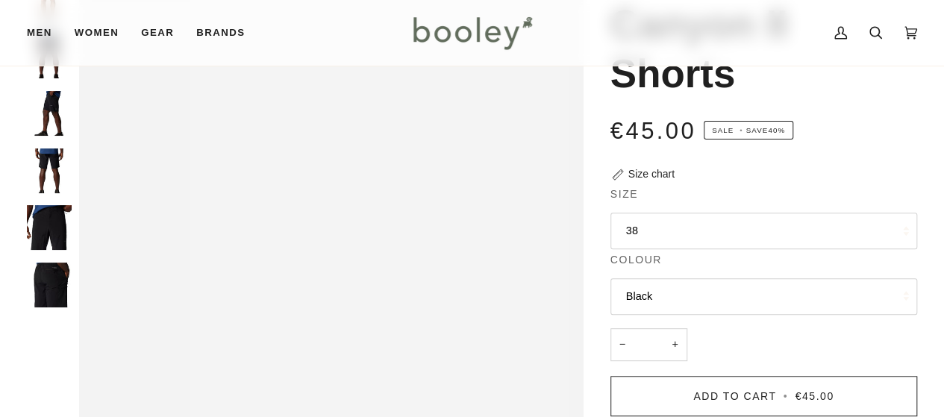
click at [649, 228] on button "38" at bounding box center [764, 231] width 307 height 37
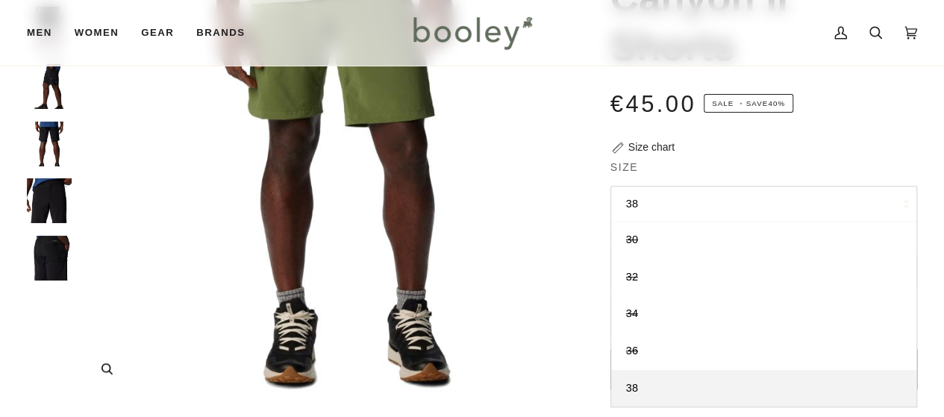
scroll to position [0, 0]
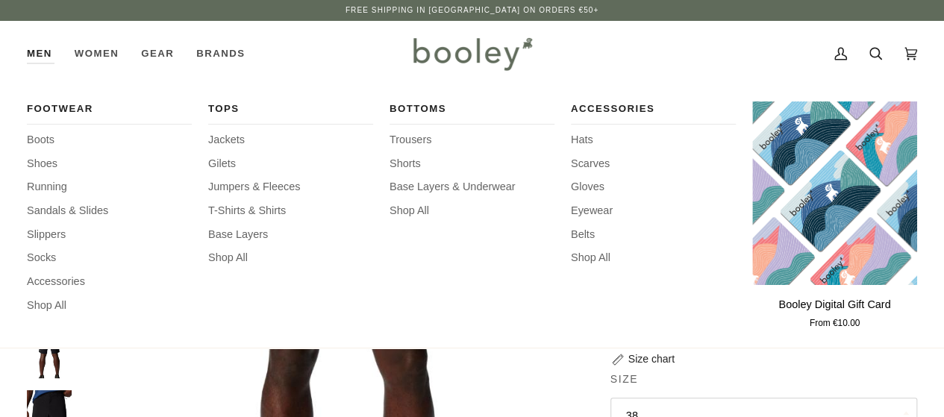
click at [42, 54] on link "Men" at bounding box center [45, 54] width 37 height 66
click at [258, 213] on span "T-Shirts & Shirts" at bounding box center [290, 211] width 165 height 16
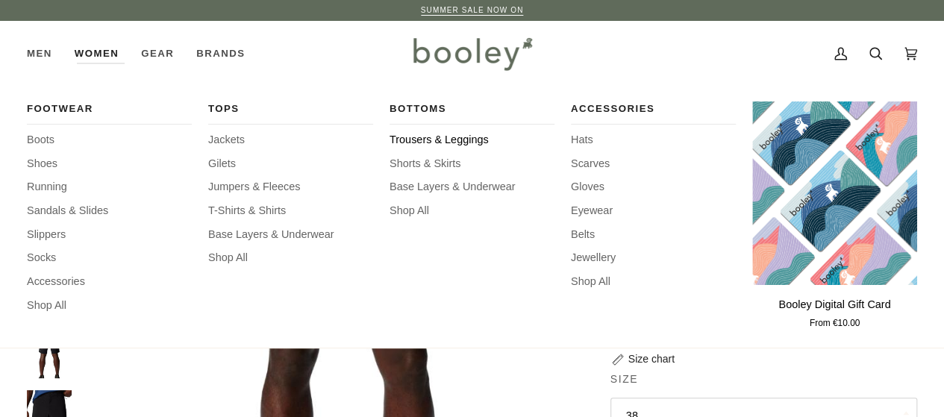
click at [456, 143] on span "Trousers & Leggings" at bounding box center [472, 140] width 165 height 16
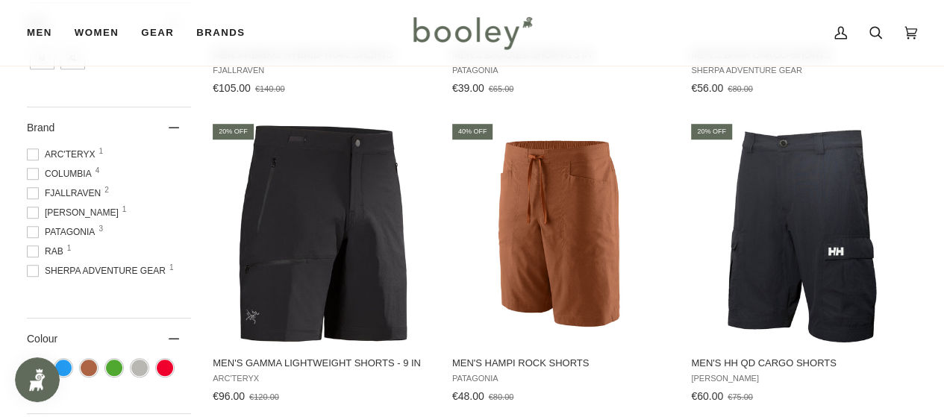
scroll to position [468, 0]
